Goal: Check status

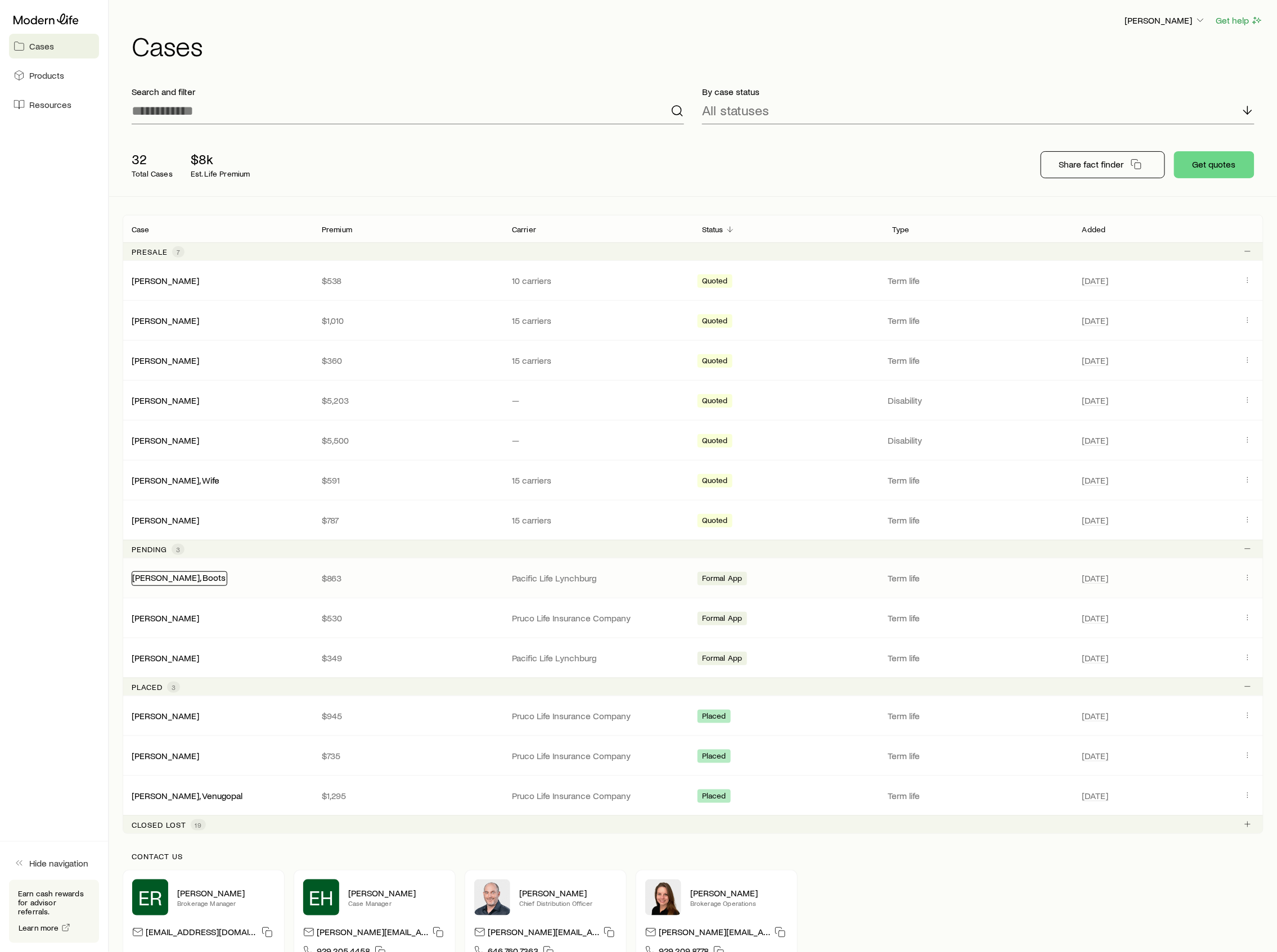
click at [175, 583] on link "[PERSON_NAME], Boots" at bounding box center [179, 577] width 94 height 10
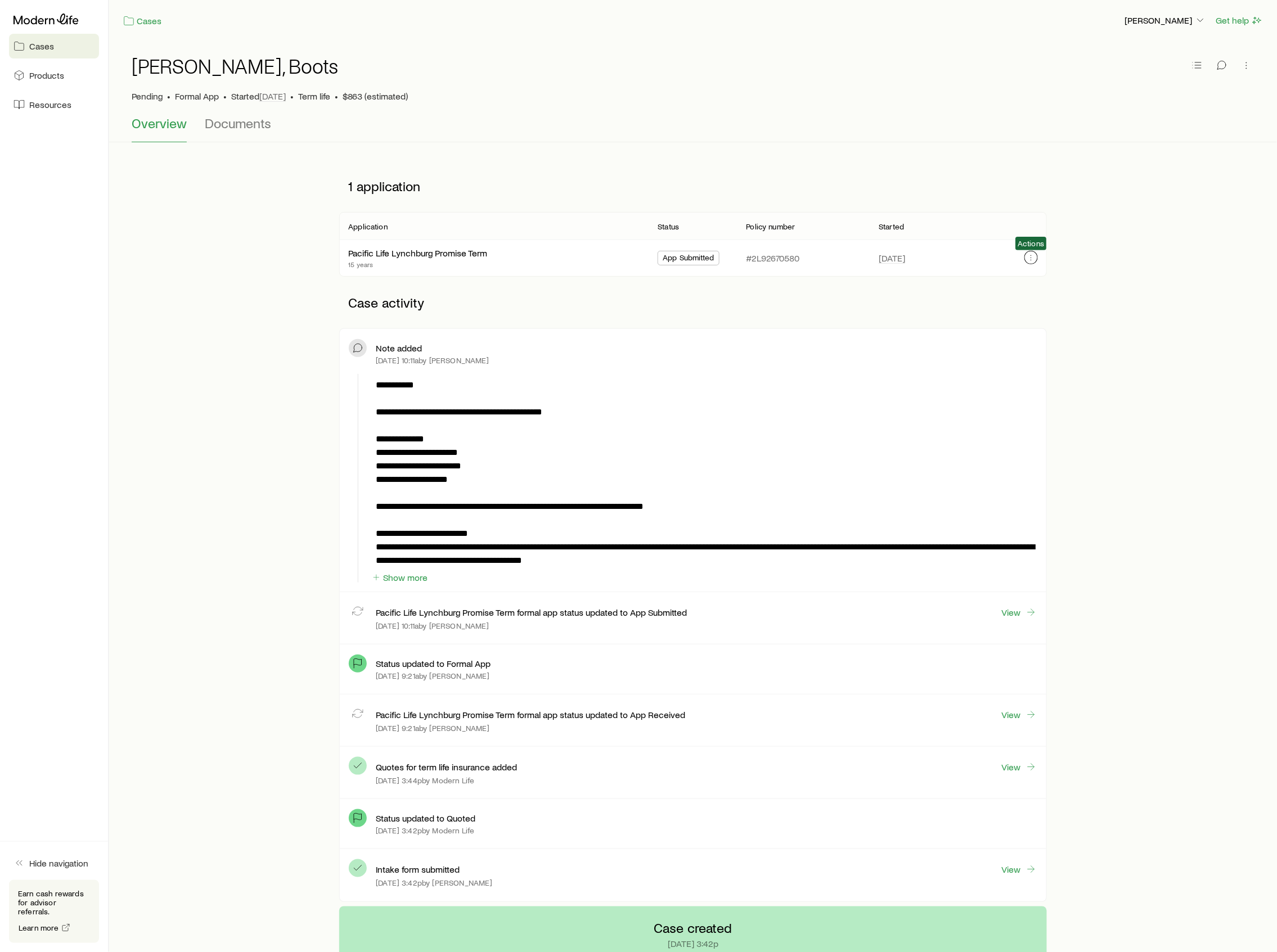
drag, startPoint x: 1024, startPoint y: 255, endPoint x: 1030, endPoint y: 255, distance: 6.0
click at [1030, 255] on button "button" at bounding box center [1031, 258] width 14 height 14
click at [966, 303] on p "View application" at bounding box center [939, 297] width 95 height 18
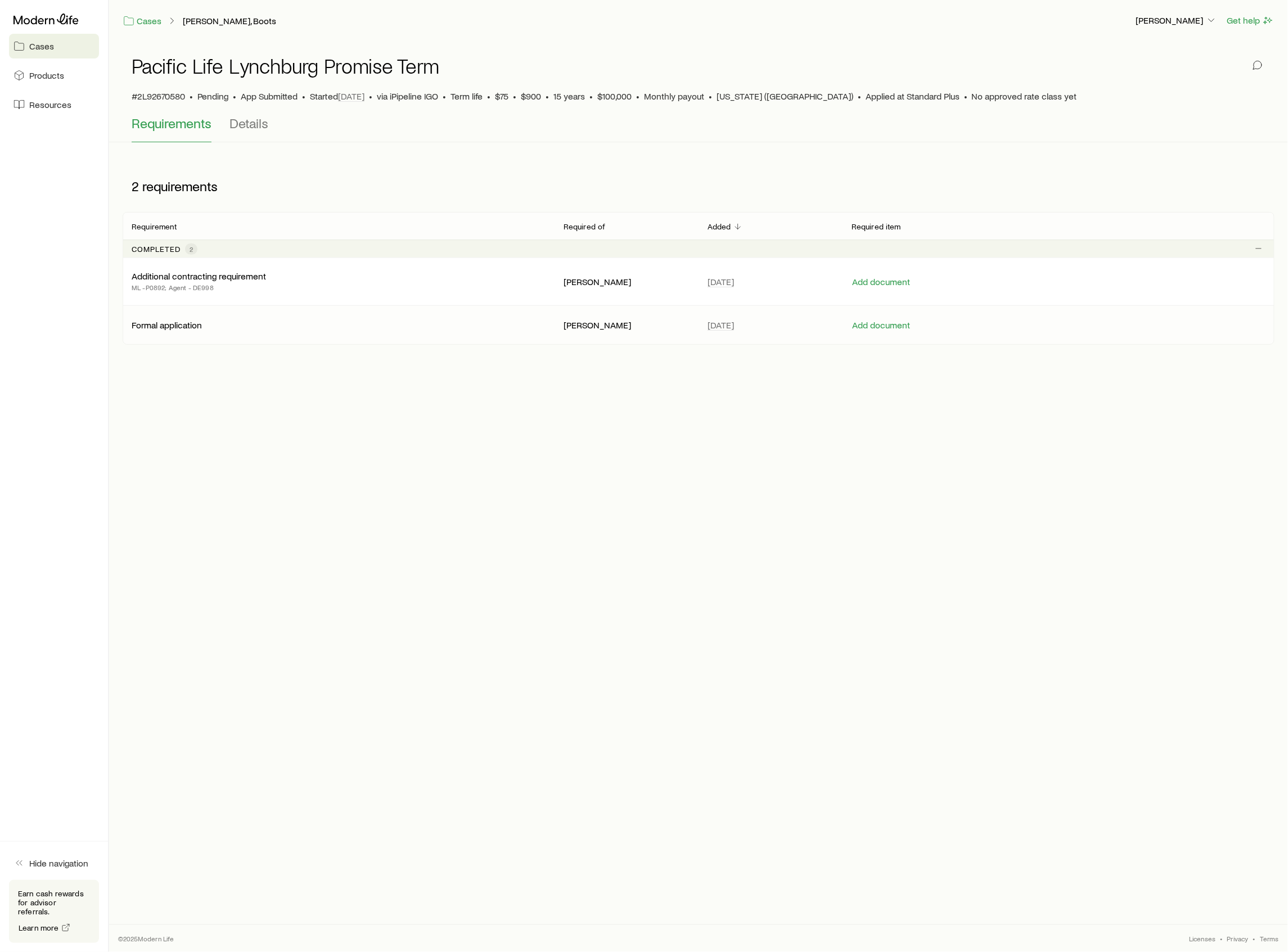
click at [168, 325] on p "Formal application" at bounding box center [167, 325] width 70 height 11
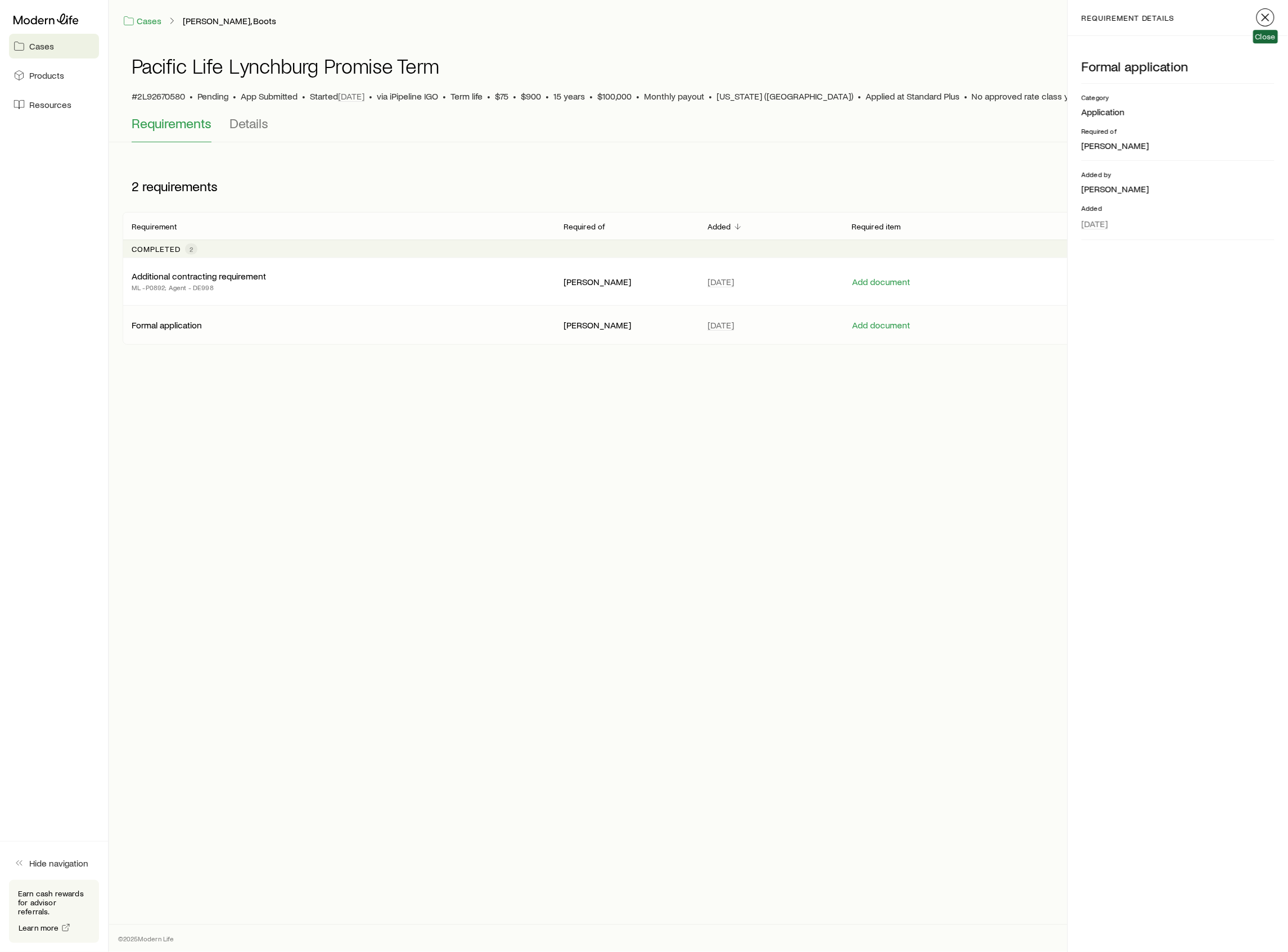
click at [1261, 14] on icon "button" at bounding box center [1266, 17] width 14 height 14
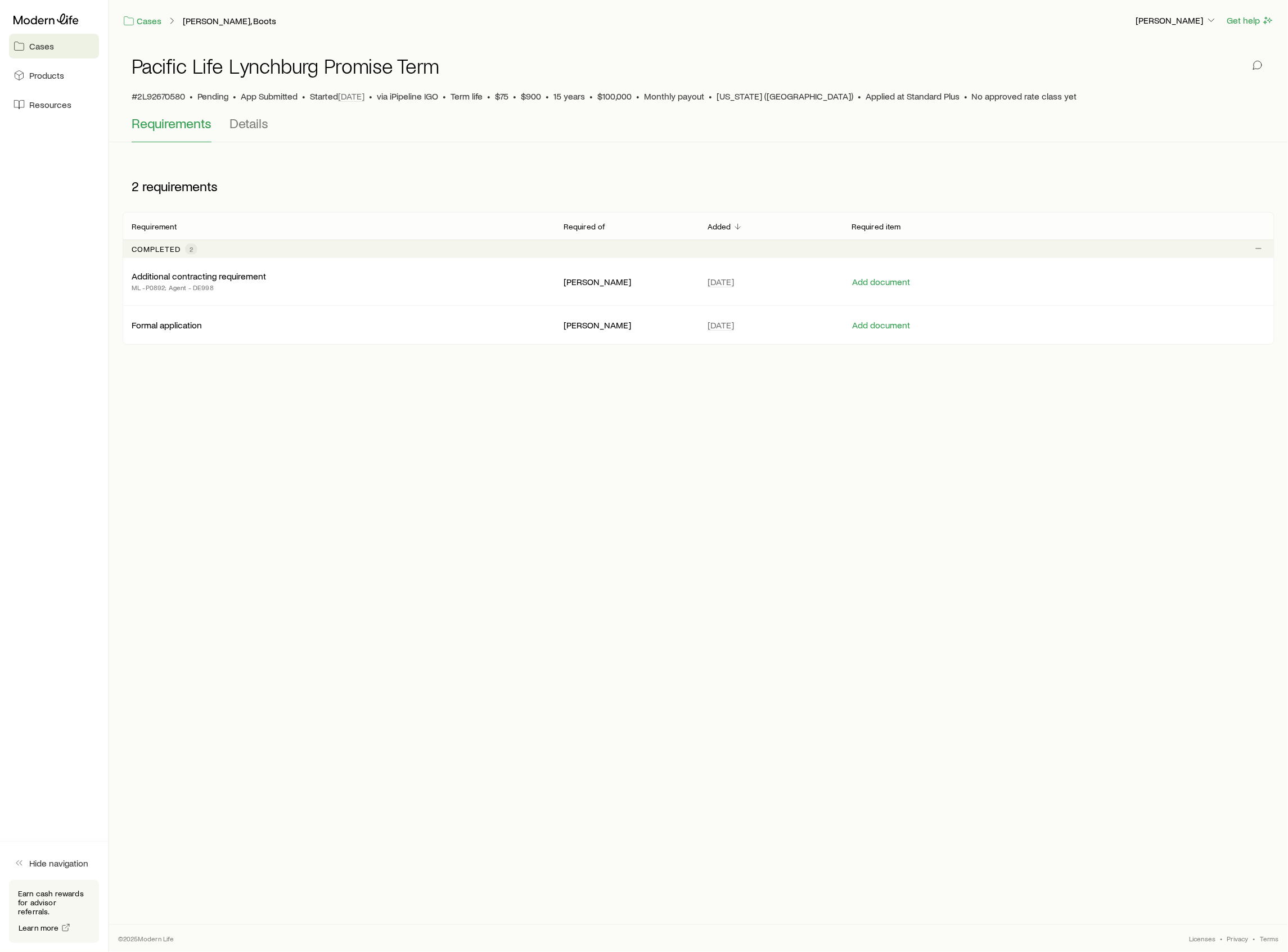
click at [236, 113] on div "Pacific Life Lynchburg Promise Term #2L92670580 • Pending • App Submitted • Sta…" at bounding box center [699, 78] width 1134 height 74
click at [243, 122] on span "Details" at bounding box center [248, 123] width 39 height 15
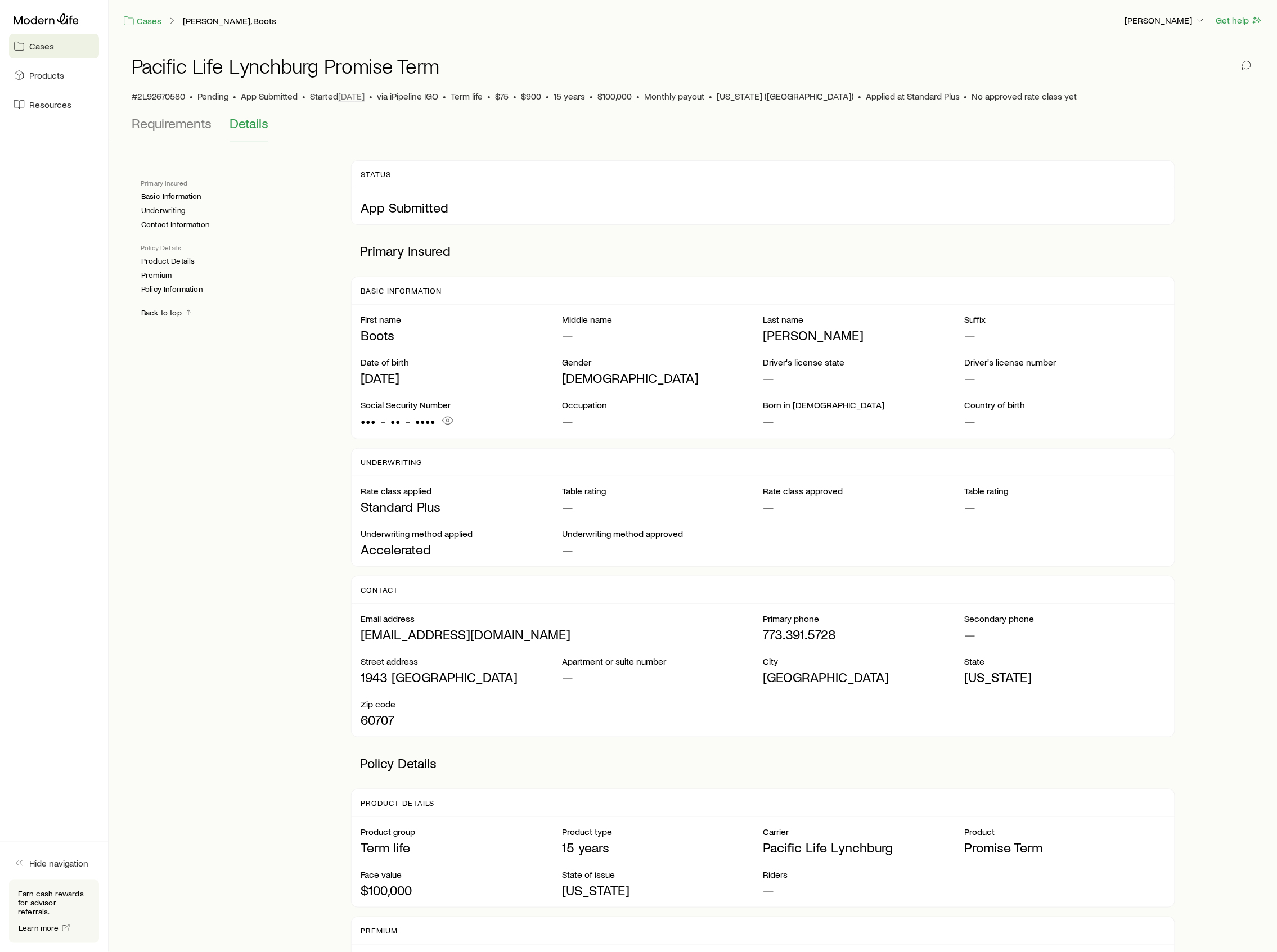
click at [171, 192] on div "Primary Insured Basic Information Underwriting Contact Information" at bounding box center [237, 204] width 192 height 52
click at [171, 192] on link "Basic Information" at bounding box center [171, 196] width 61 height 9
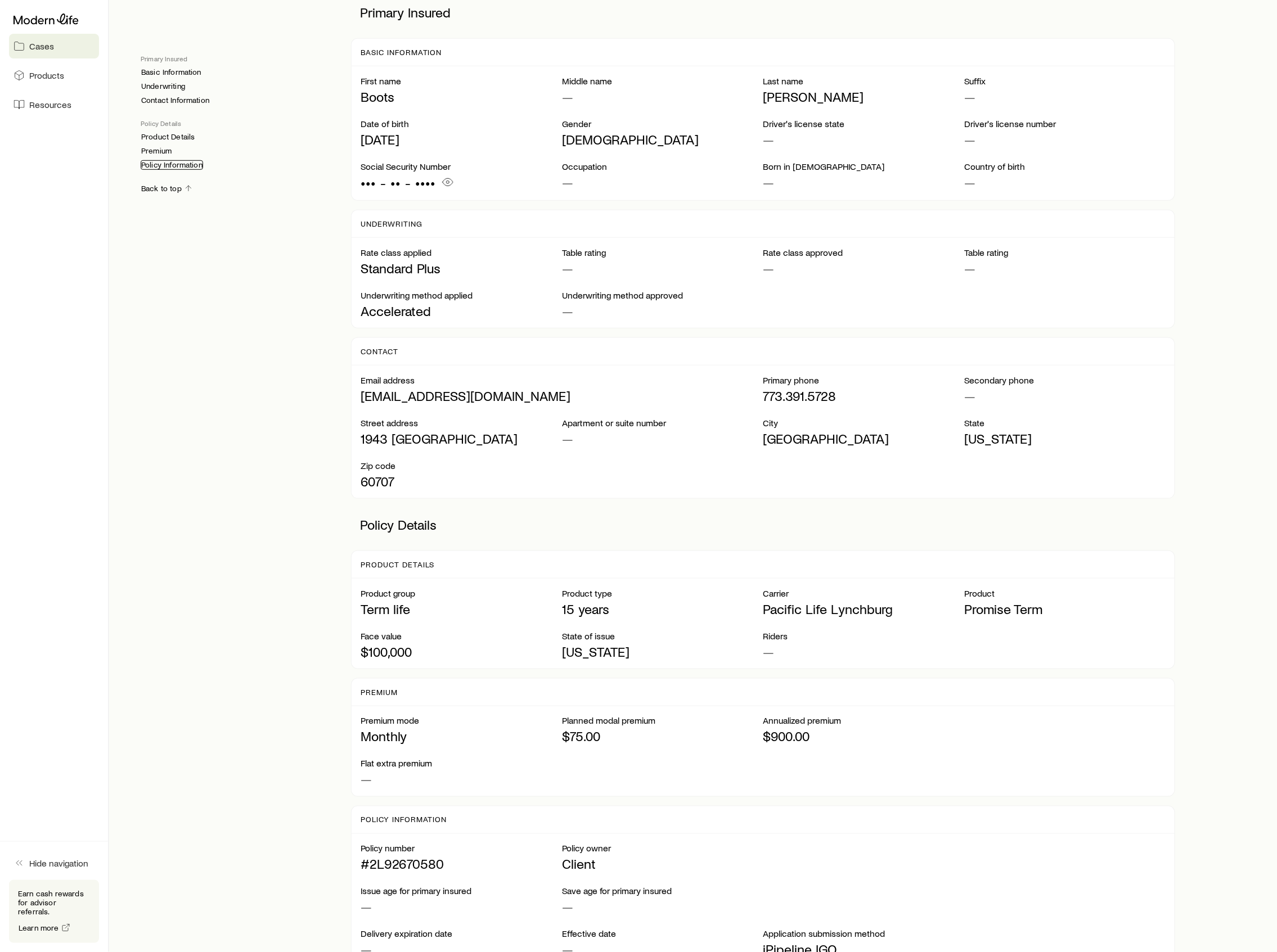
click at [174, 170] on link "Policy Information" at bounding box center [172, 165] width 63 height 9
